Goal: Transaction & Acquisition: Purchase product/service

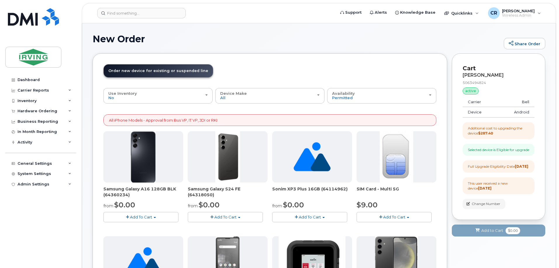
drag, startPoint x: 20, startPoint y: 114, endPoint x: 44, endPoint y: 126, distance: 27.4
click at [20, 114] on div "Hardware Ordering" at bounding box center [40, 111] width 71 height 11
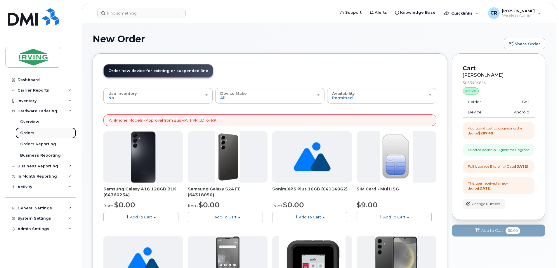
click at [20, 133] on link "Orders" at bounding box center [45, 133] width 60 height 11
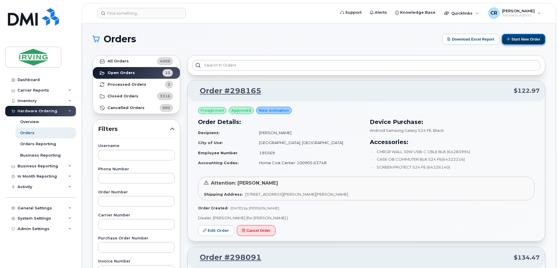
click at [517, 40] on button "Start New Order" at bounding box center [524, 39] width 44 height 11
drag, startPoint x: 525, startPoint y: 39, endPoint x: 362, endPoint y: 100, distance: 174.0
click at [525, 39] on button "Start New Order" at bounding box center [524, 39] width 44 height 11
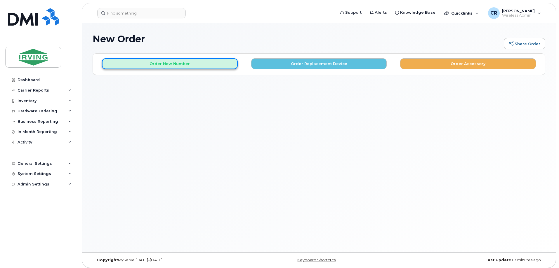
click at [166, 65] on button "Order New Number" at bounding box center [170, 63] width 136 height 11
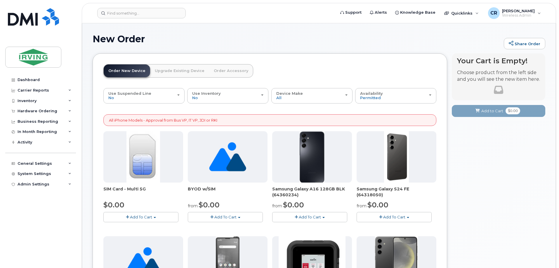
click at [387, 217] on span "Add To Cart" at bounding box center [394, 217] width 22 height 5
click at [390, 226] on link "$0.00 - 3 year term - voice & data plan (128GB)" at bounding box center [408, 228] width 101 height 7
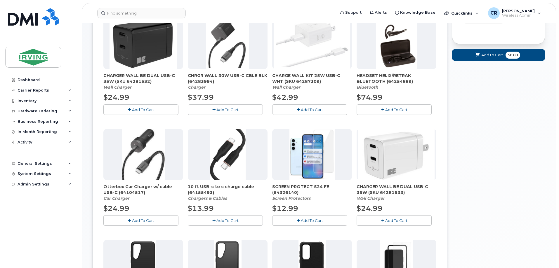
scroll to position [117, 0]
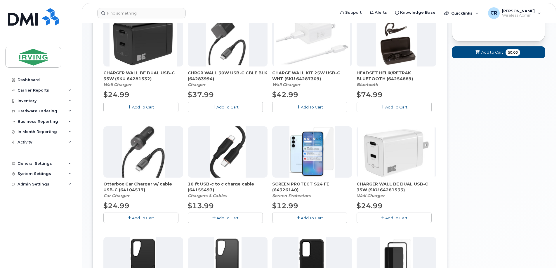
click at [134, 107] on span "Add To Cart" at bounding box center [143, 107] width 22 height 5
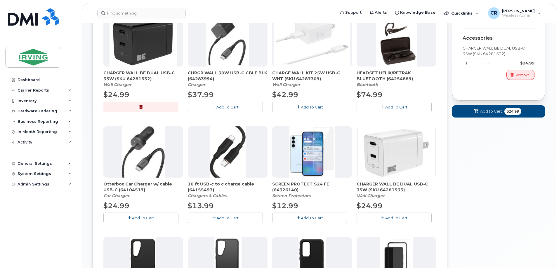
click at [292, 219] on button "Add To Cart" at bounding box center [309, 218] width 75 height 10
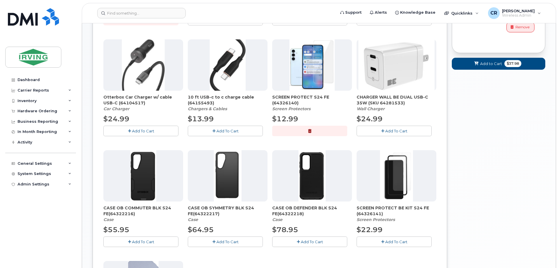
scroll to position [204, 0]
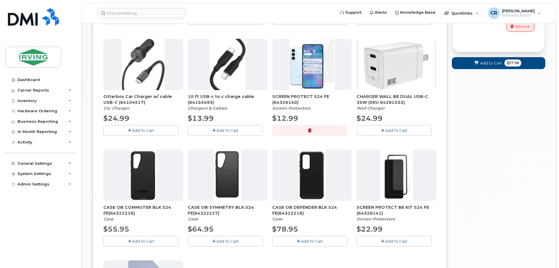
click at [150, 244] on button "Add To Cart" at bounding box center [140, 241] width 75 height 10
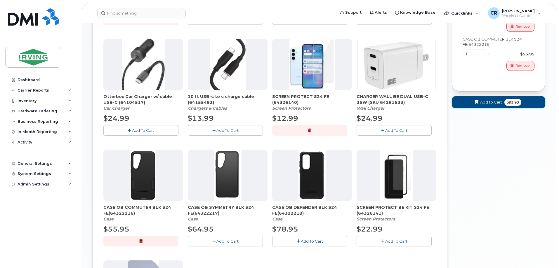
click at [504, 99] on button "Add to Cart $93.93" at bounding box center [498, 102] width 93 height 12
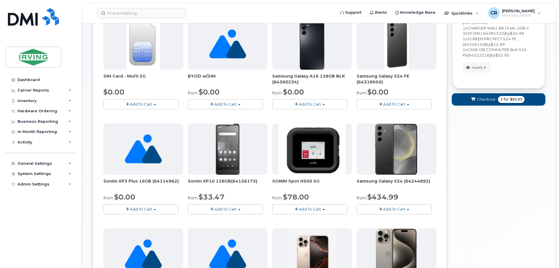
click at [498, 98] on span "1 for $93.93" at bounding box center [511, 99] width 27 height 7
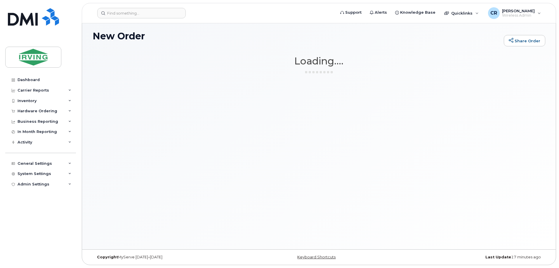
scroll to position [3, 0]
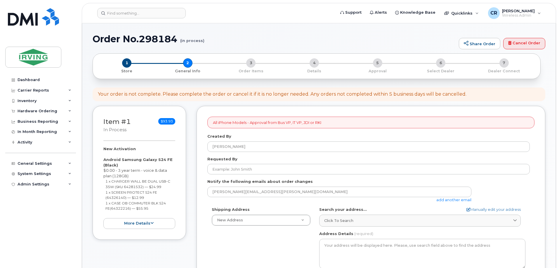
select select
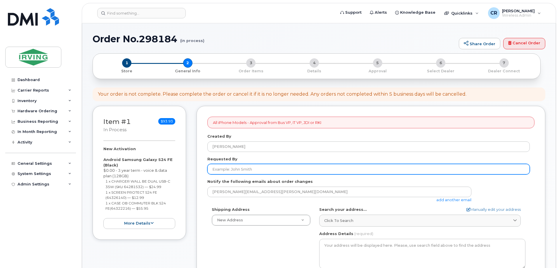
click at [249, 171] on input "Requested By" at bounding box center [368, 169] width 323 height 11
type input "[PERSON_NAME]"
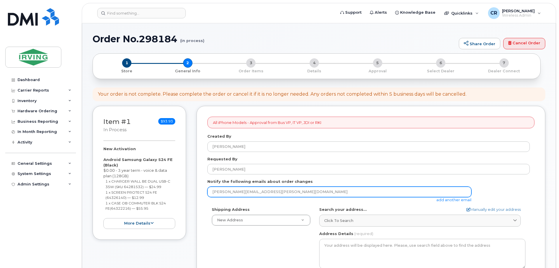
drag, startPoint x: 181, startPoint y: 195, endPoint x: 141, endPoint y: 195, distance: 39.4
click at [143, 194] on div "Item #1 in process $93.93 New Activation Android Samsung Galaxy S24 FE (Black) …" at bounding box center [319, 272] width 453 height 333
type input "jdiswitchboard@jdirving.com"
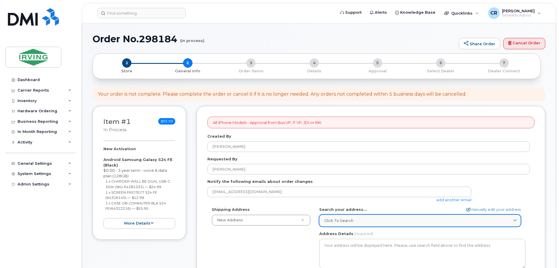
click at [343, 221] on span "Click to search" at bounding box center [338, 221] width 29 height 6
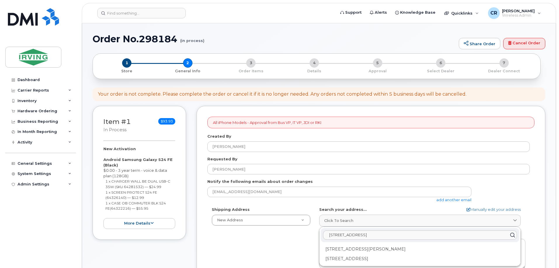
scroll to position [29, 0]
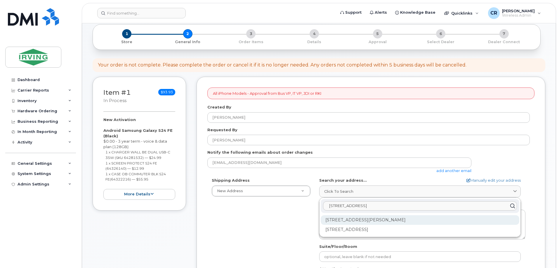
type input "300 Union Street"
click at [387, 221] on div "300 Union St Saint John NB E2L 4Z2" at bounding box center [420, 221] width 199 height 10
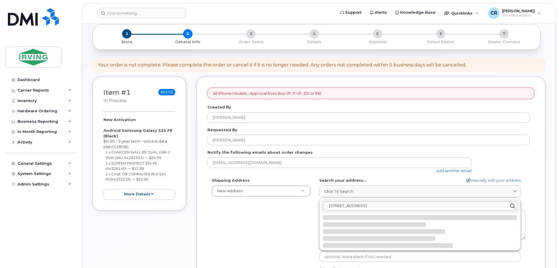
select select
type textarea "300 Union St SAINT JOHN NB E2L 4Z2 CANADA"
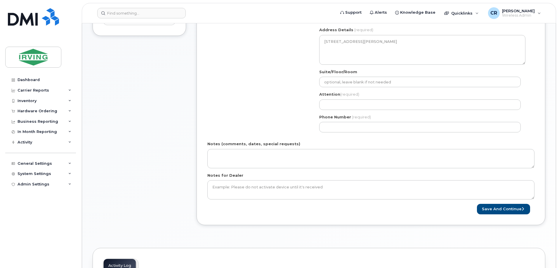
scroll to position [204, 0]
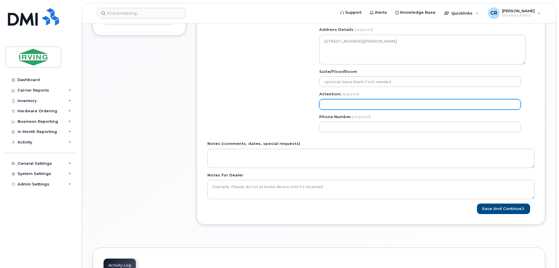
click at [345, 107] on input "Attention (required)" at bounding box center [420, 104] width 202 height 11
select select
type input "S"
select select
type input "Sa"
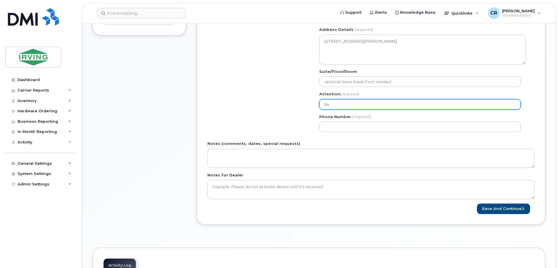
select select
type input "Sar"
select select
type input "Sara"
select select
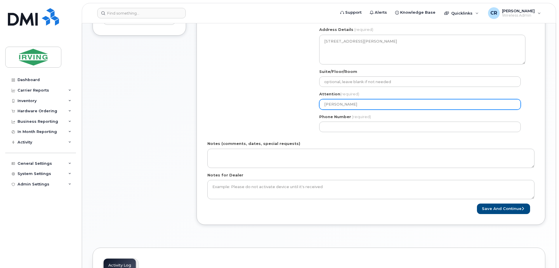
type input "Sarah"
select select
type input "Sarah W"
select select
type input "Sarah Wi"
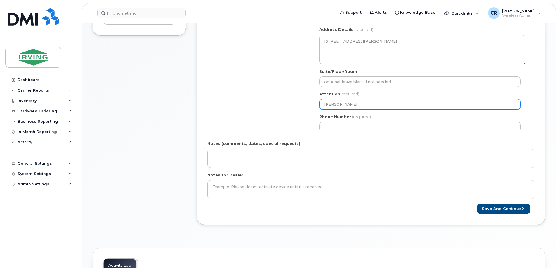
select select
type input "Sarah Wil"
select select
type input "Sarah Will"
select select
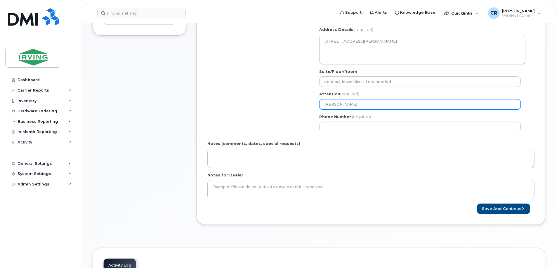
type input "Sarah Willi"
select select
type input "Sarah Willis"
select select
type input "Sarah Willist"
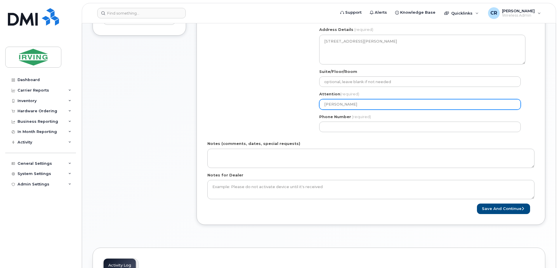
select select
type input "[PERSON_NAME]"
select select
type input "[PERSON_NAME]"
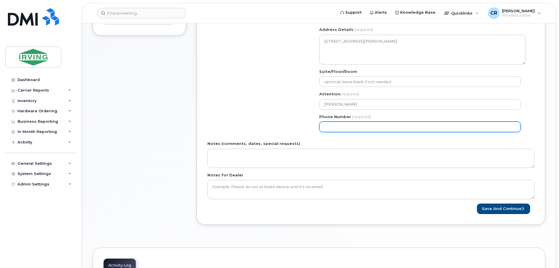
click at [364, 126] on input "Phone Number" at bounding box center [420, 127] width 202 height 11
type input "506333320"
select select
type input "5063333206"
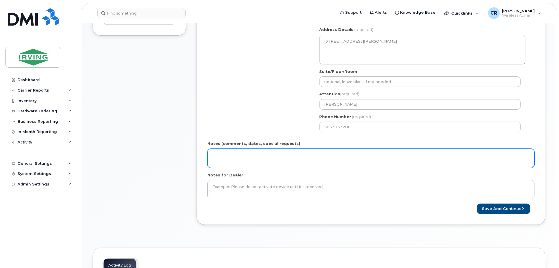
click at [264, 156] on textarea "Notes (comments, dates, special requests)" at bounding box center [370, 158] width 327 height 19
type textarea "Order#: 5081432219 Invoice General"
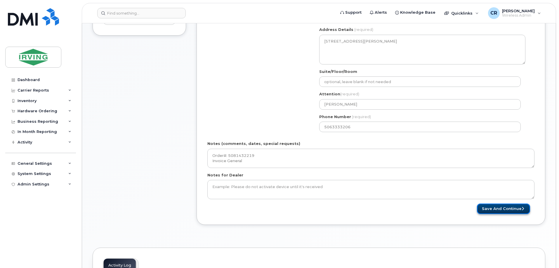
click at [512, 212] on button "Save and Continue" at bounding box center [503, 209] width 53 height 11
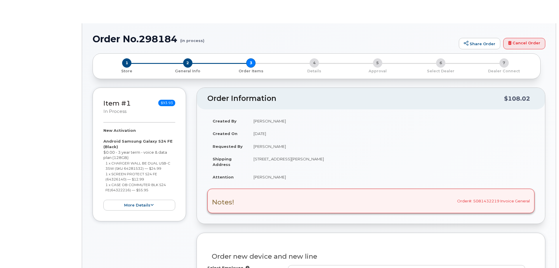
select select "1446581"
radio input "true"
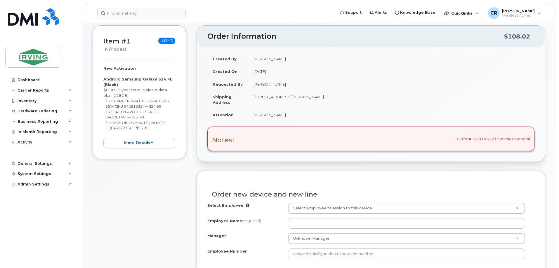
scroll to position [117, 0]
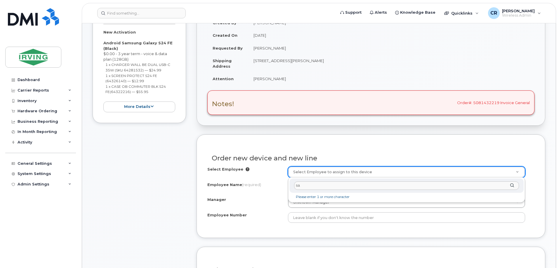
type input "s"
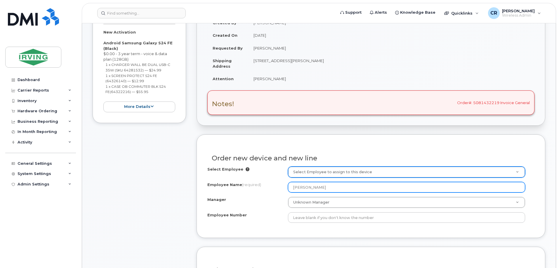
type input "[PERSON_NAME]"
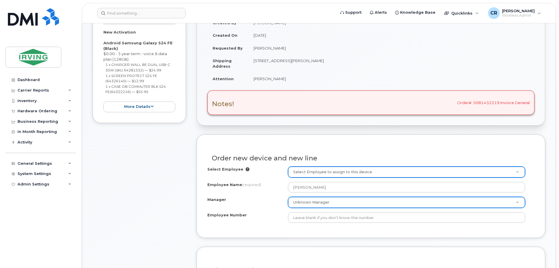
type input "sara"
type input "s"
type input "sara"
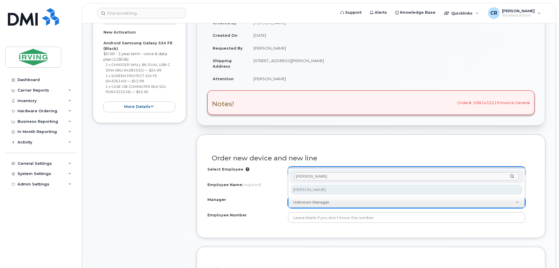
type input "sarah w"
select select "2345168"
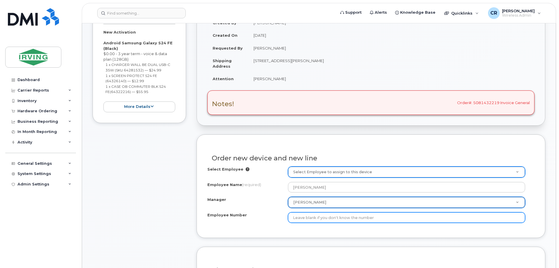
click at [318, 215] on input "Employee Number" at bounding box center [406, 218] width 237 height 11
click at [313, 221] on input "Employee Number" at bounding box center [406, 218] width 237 height 11
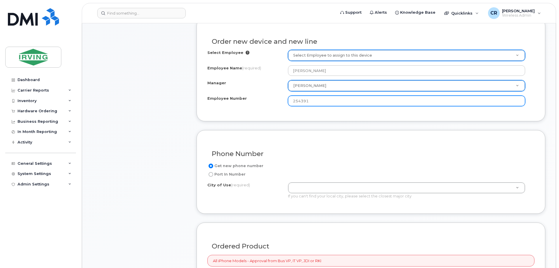
scroll to position [292, 0]
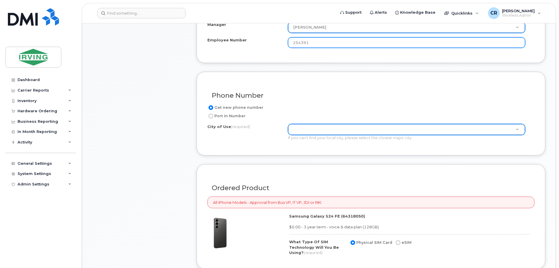
type input "254391"
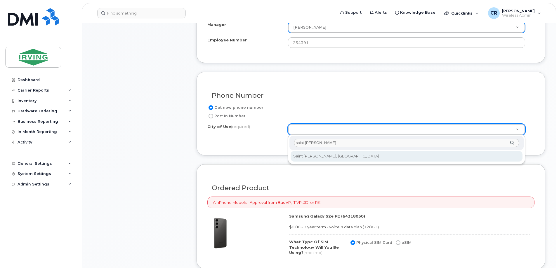
type input "saint john"
type input "2008"
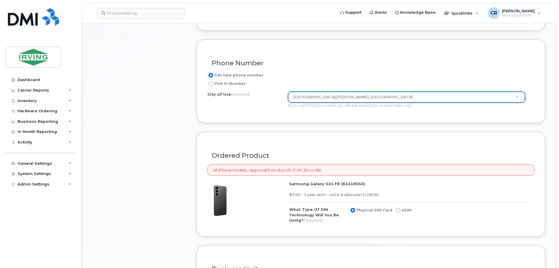
scroll to position [438, 0]
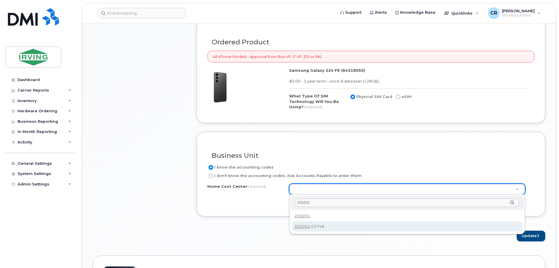
type input "200201"
type input "200201.63748"
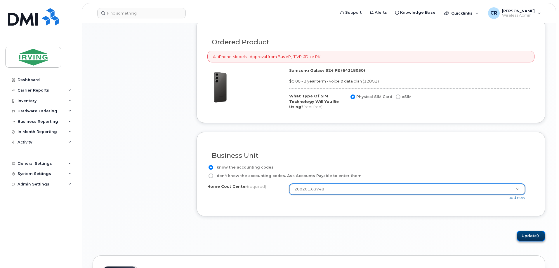
click at [533, 235] on button "Update" at bounding box center [531, 236] width 29 height 11
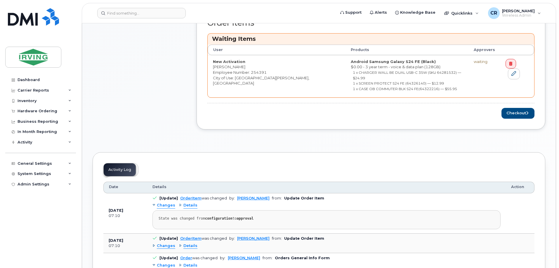
scroll to position [263, 0]
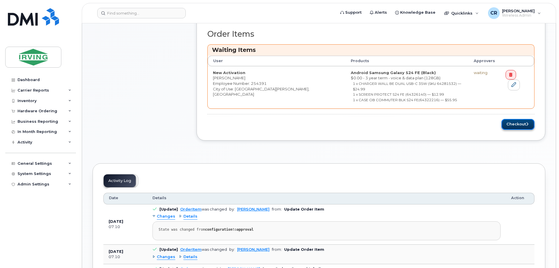
click at [516, 120] on button "Checkout" at bounding box center [518, 124] width 33 height 11
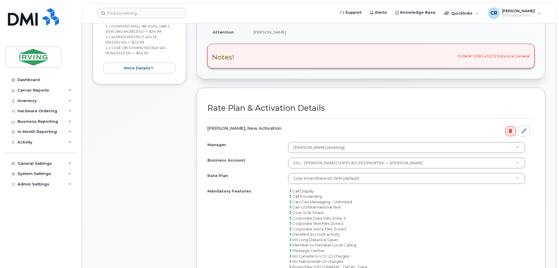
scroll to position [146, 0]
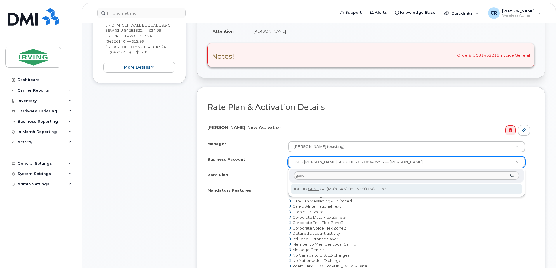
type input "gene"
select select "11309"
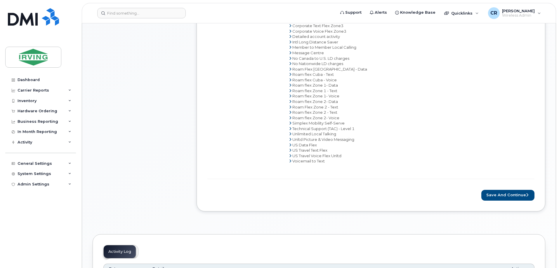
scroll to position [351, 0]
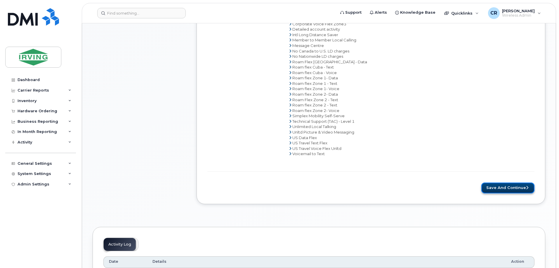
click at [516, 191] on button "Save and Continue" at bounding box center [507, 188] width 53 height 11
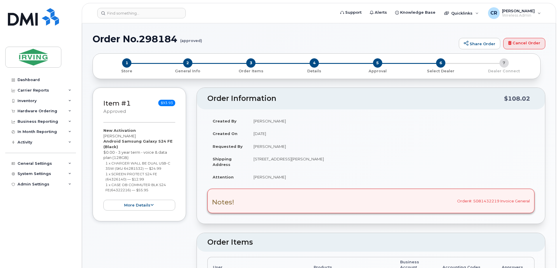
radio input "true"
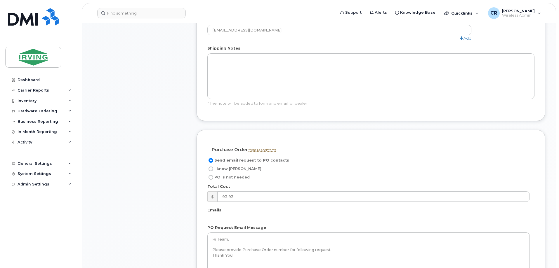
scroll to position [409, 0]
click at [212, 164] on input "I know PO" at bounding box center [211, 166] width 5 height 5
radio input "true"
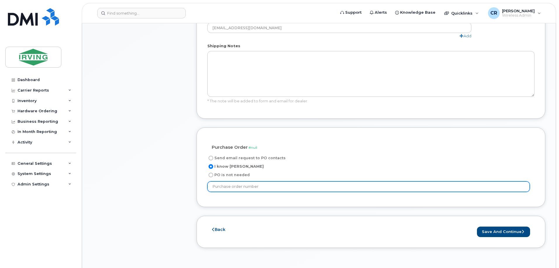
click at [242, 182] on input "text" at bounding box center [368, 187] width 323 height 11
type input "754146"
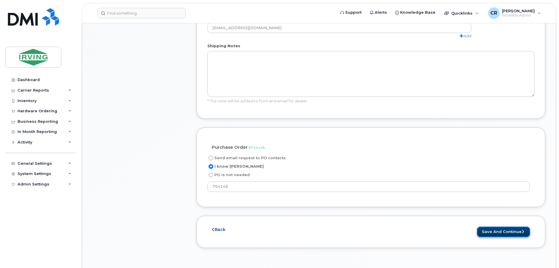
click at [507, 227] on button "Save and Continue" at bounding box center [503, 232] width 53 height 11
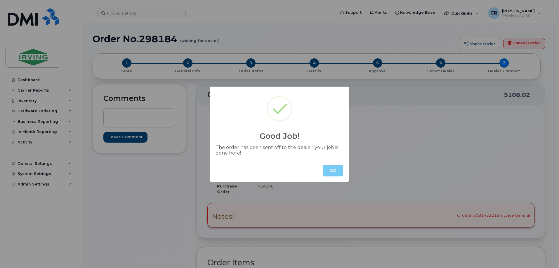
click at [335, 170] on button "OK" at bounding box center [333, 171] width 20 height 12
